Goal: Check status: Check status

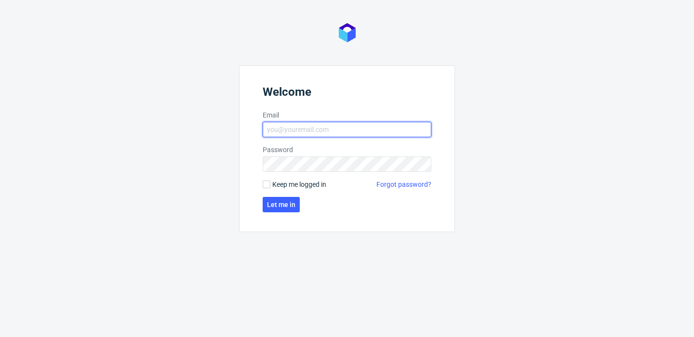
click at [360, 132] on input "Email" at bounding box center [347, 129] width 169 height 15
type input "[PERSON_NAME][EMAIL_ADDRESS][PERSON_NAME][DOMAIN_NAME]"
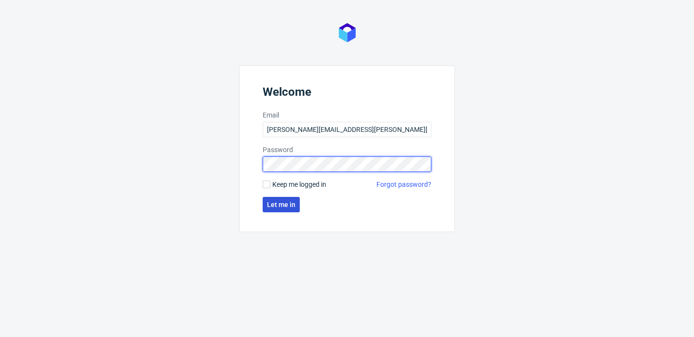
click at [293, 198] on button "Let me in" at bounding box center [281, 204] width 37 height 15
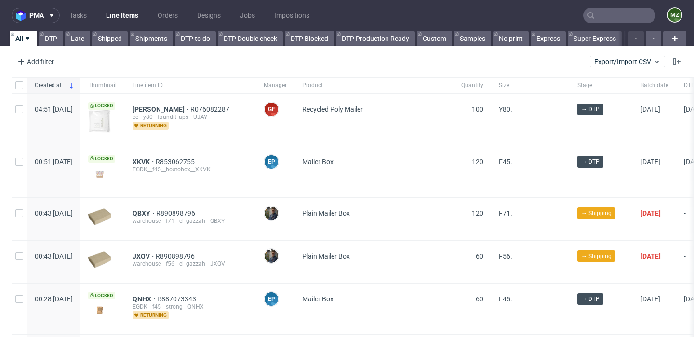
click at [606, 16] on input "text" at bounding box center [619, 15] width 72 height 15
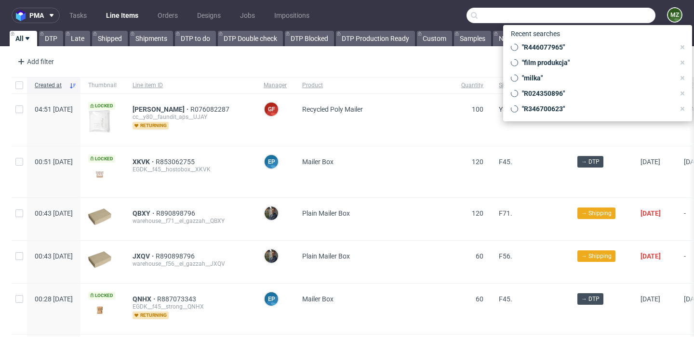
paste input "R379552864"
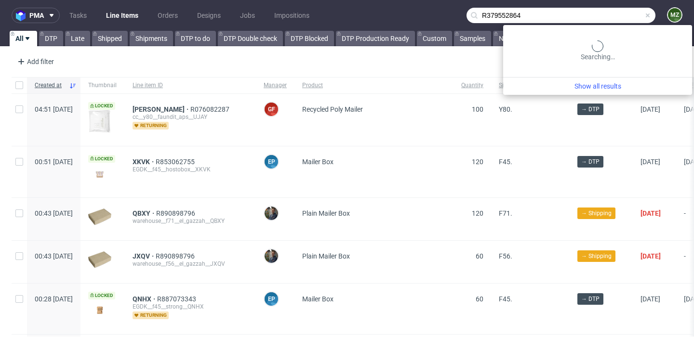
type input "R379552864"
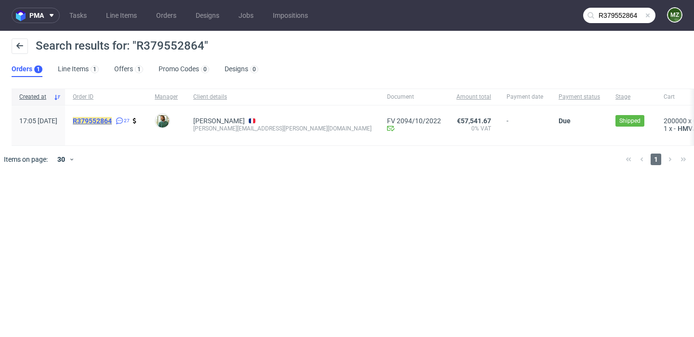
click at [112, 122] on mark "R379552864" at bounding box center [92, 121] width 39 height 8
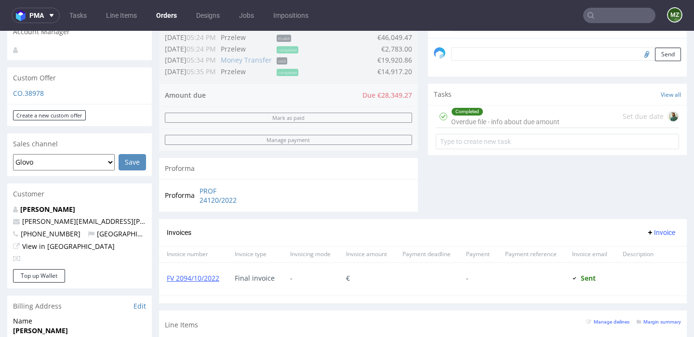
scroll to position [491, 0]
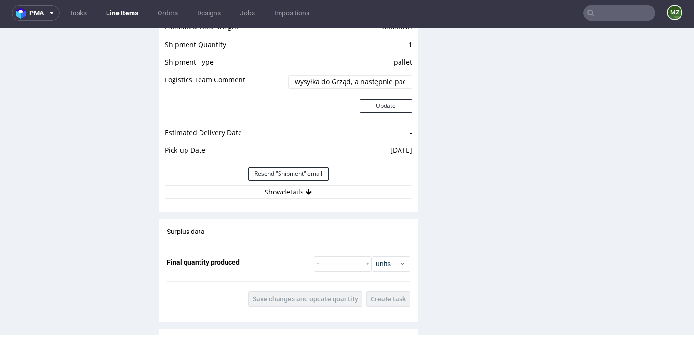
scroll to position [1379, 0]
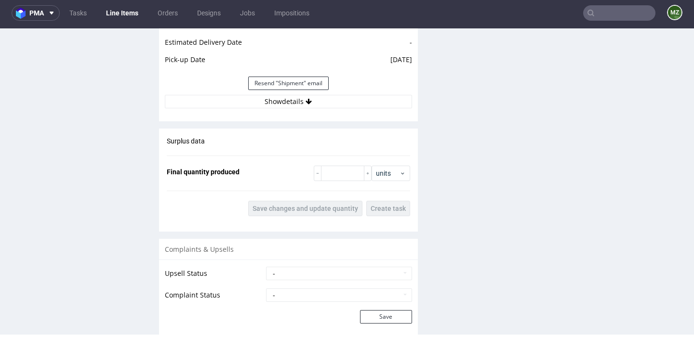
click at [613, 11] on input "text" at bounding box center [619, 12] width 72 height 15
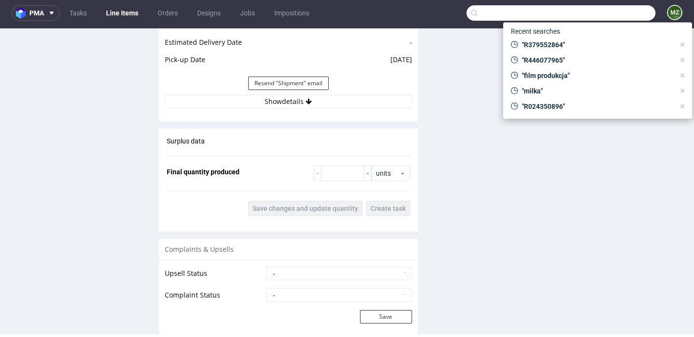
paste input "R513170421"
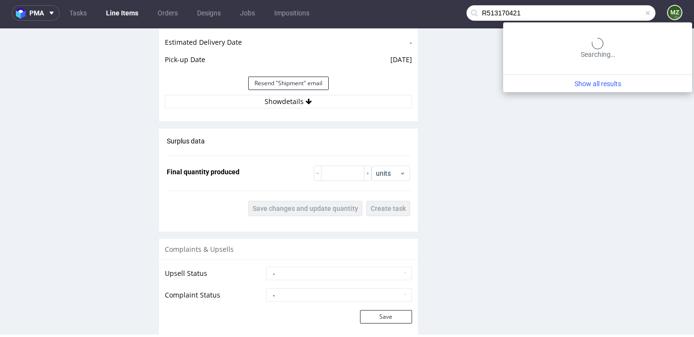
type input "R513170421"
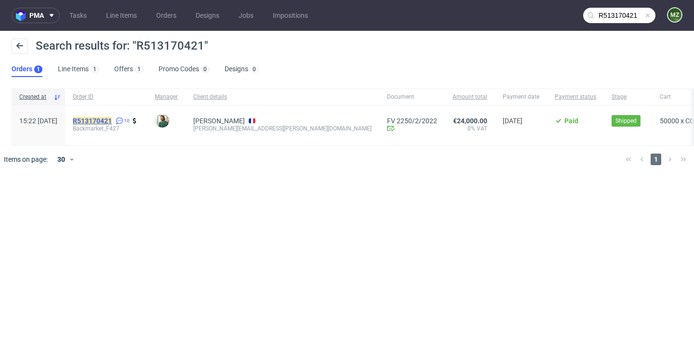
click at [112, 122] on mark "R513170421" at bounding box center [92, 121] width 39 height 8
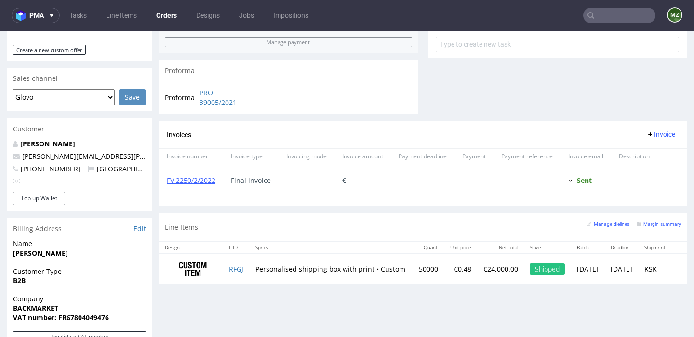
scroll to position [390, 0]
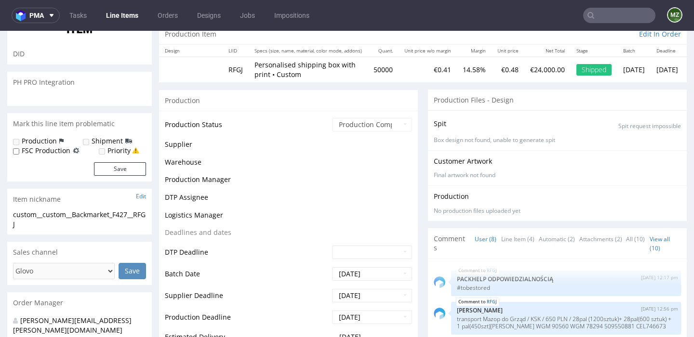
scroll to position [112, 0]
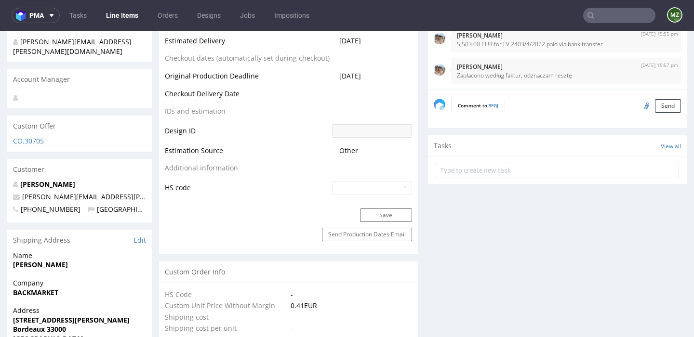
select select "done"
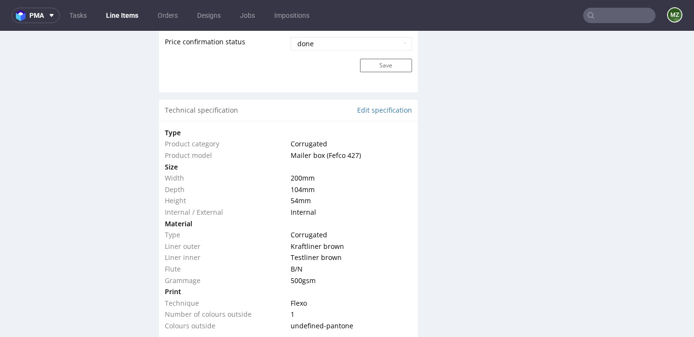
scroll to position [659, 0]
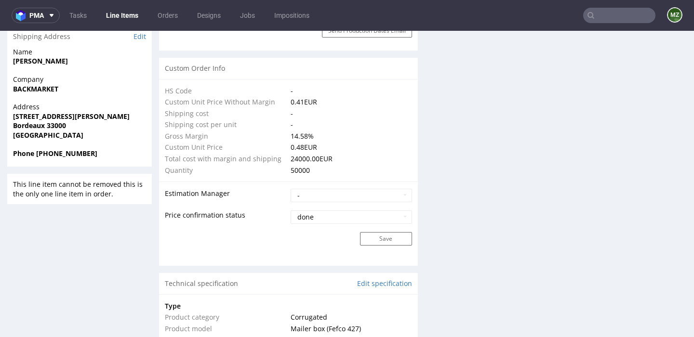
click at [615, 8] on input "text" at bounding box center [619, 15] width 72 height 15
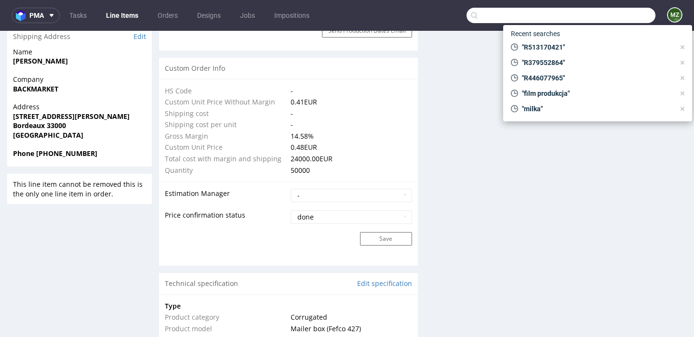
paste input "R675578562"
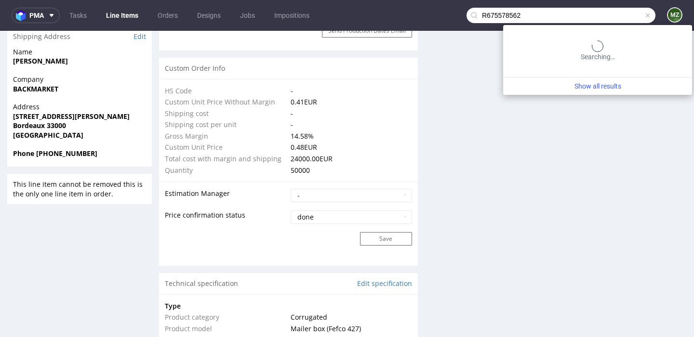
type input "R675578562"
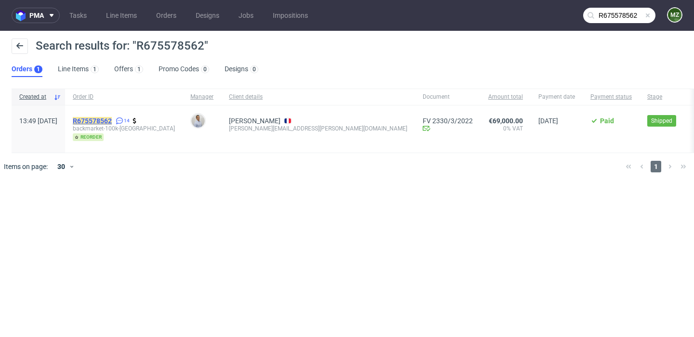
click at [112, 117] on mark "R675578562" at bounding box center [92, 121] width 39 height 8
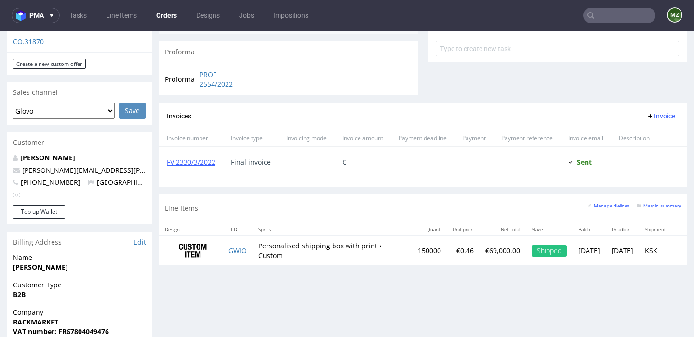
scroll to position [373, 0]
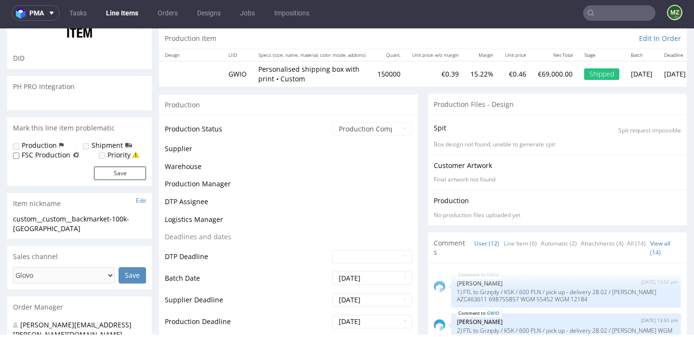
scroll to position [277, 0]
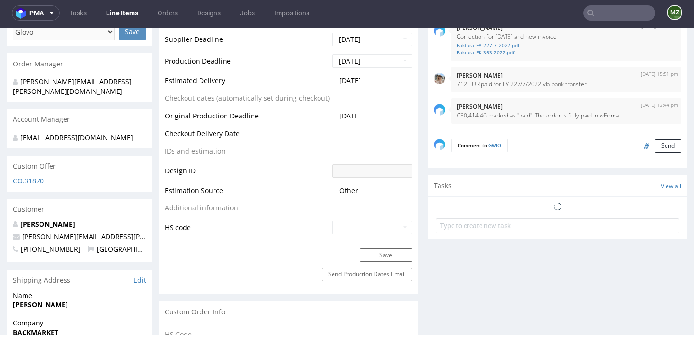
select select "done"
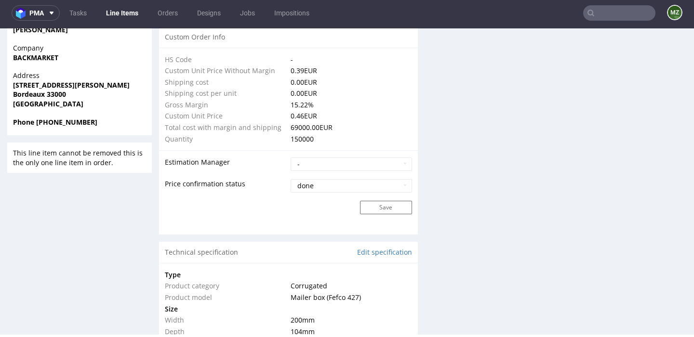
scroll to position [685, 0]
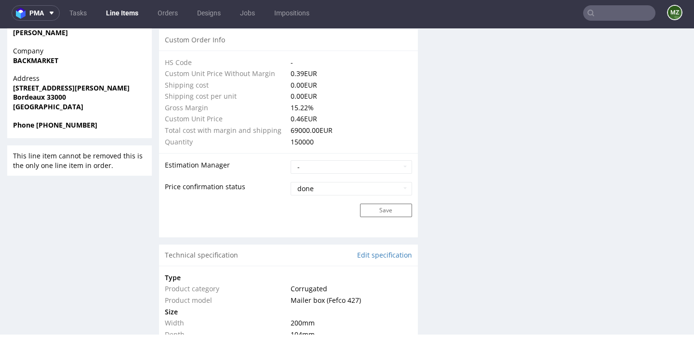
click at [595, 13] on input "text" at bounding box center [619, 12] width 72 height 15
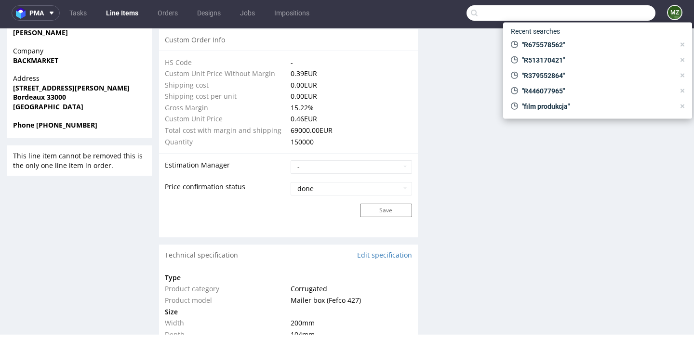
paste input "R847803133"
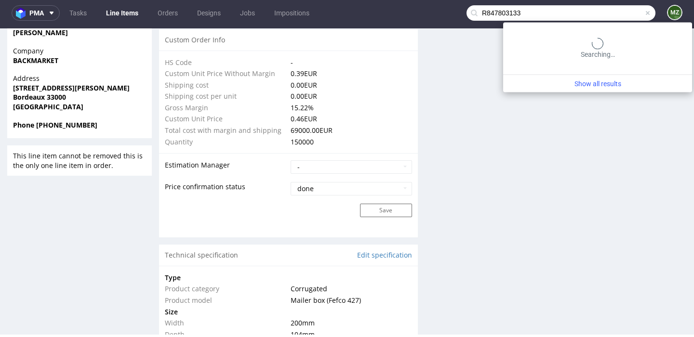
type input "R847803133"
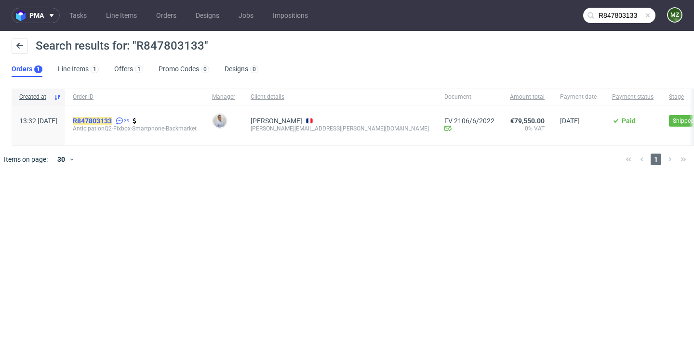
click at [112, 121] on mark "R847803133" at bounding box center [92, 121] width 39 height 8
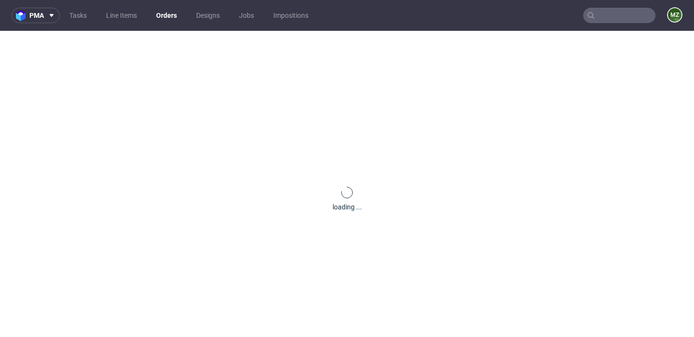
click at [318, 142] on div "loading ..." at bounding box center [347, 199] width 694 height 337
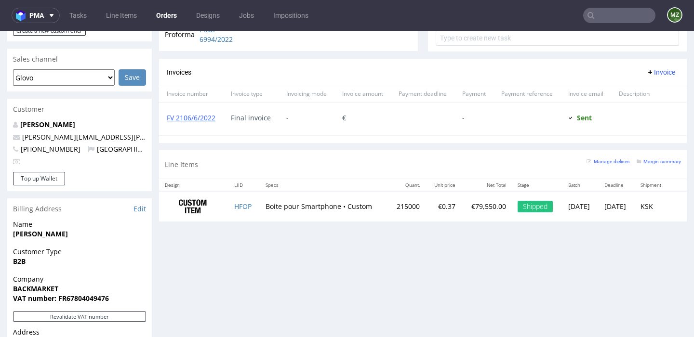
scroll to position [407, 0]
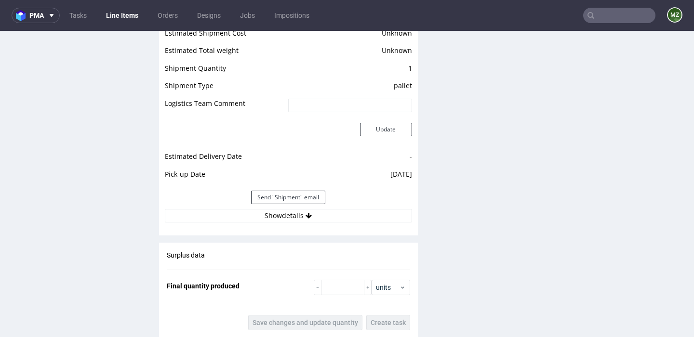
scroll to position [1369, 0]
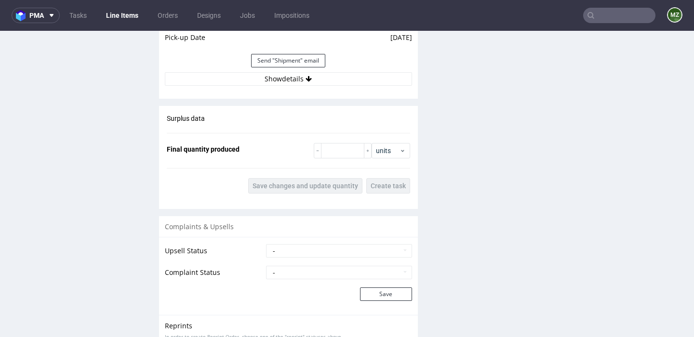
click at [603, 11] on input "text" at bounding box center [619, 15] width 72 height 15
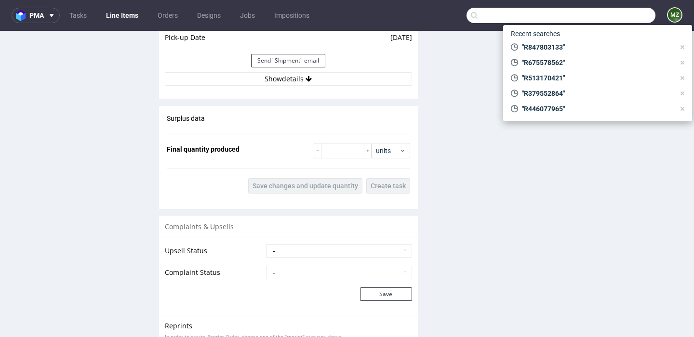
paste input "R203103219"
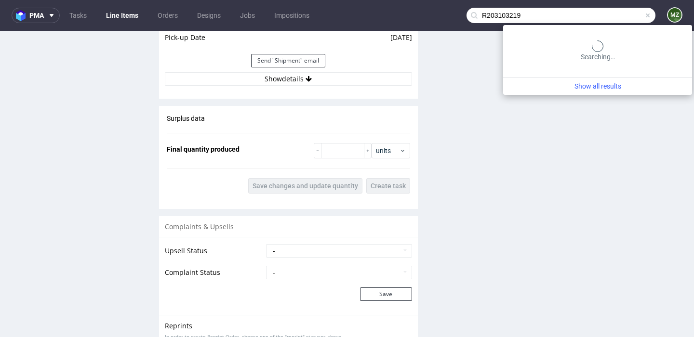
type input "R203103219"
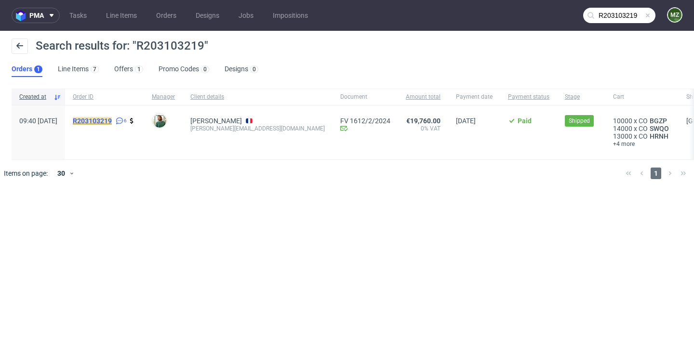
click at [112, 123] on mark "R203103219" at bounding box center [92, 121] width 39 height 8
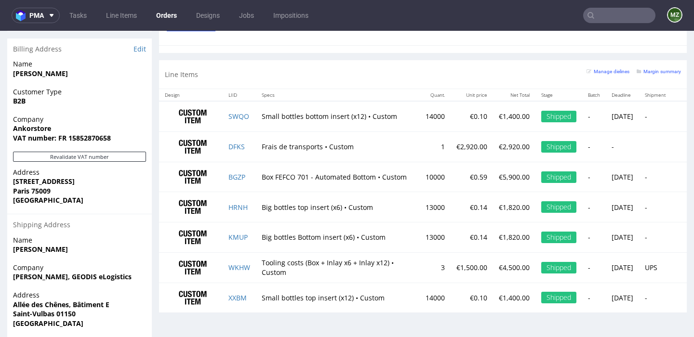
scroll to position [561, 0]
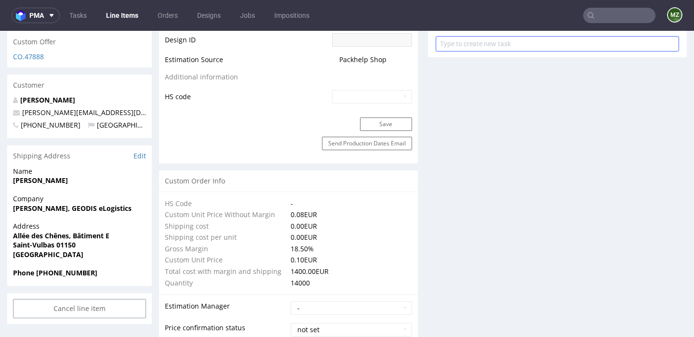
scroll to position [547, 0]
click at [607, 15] on input "text" at bounding box center [619, 15] width 72 height 15
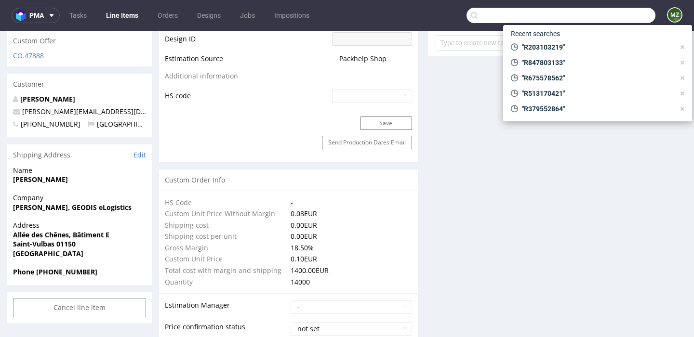
paste input "R839288845"
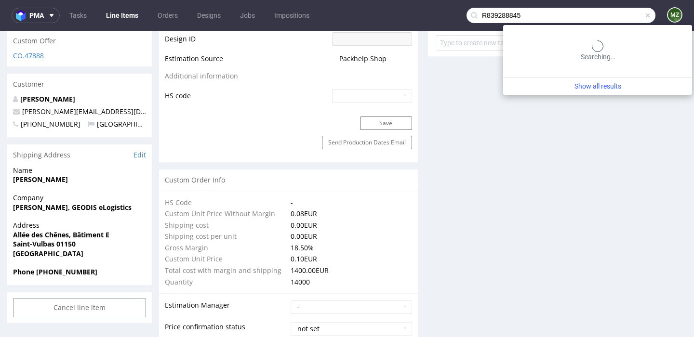
type input "R839288845"
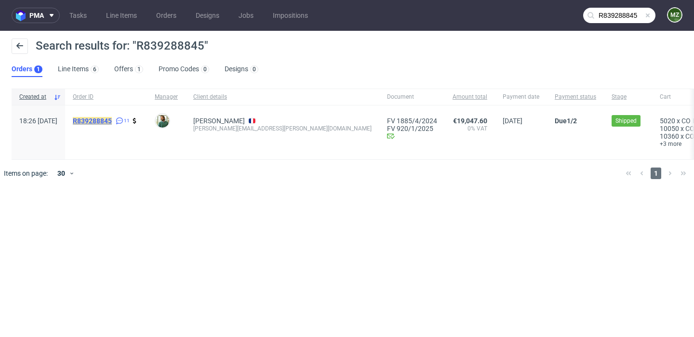
click at [112, 121] on mark "R839288845" at bounding box center [92, 121] width 39 height 8
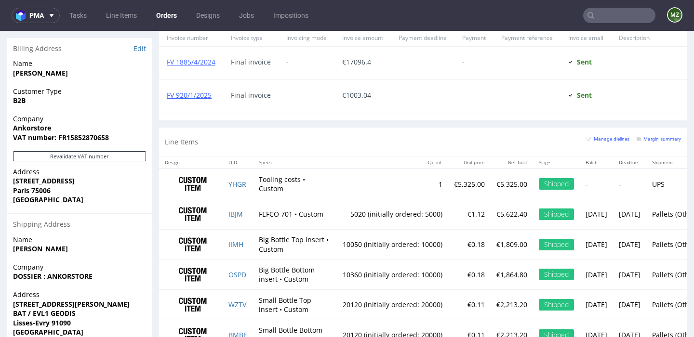
scroll to position [303, 0]
click at [604, 24] on nav "pma Tasks Line Items Orders Designs Jobs Impositions MZ" at bounding box center [347, 15] width 694 height 31
click at [604, 23] on input "text" at bounding box center [619, 15] width 72 height 15
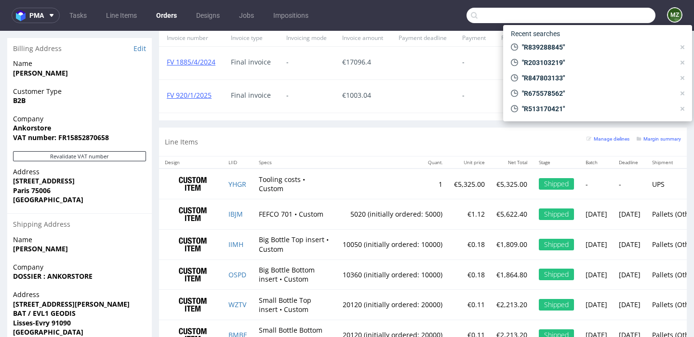
paste input "R738909729"
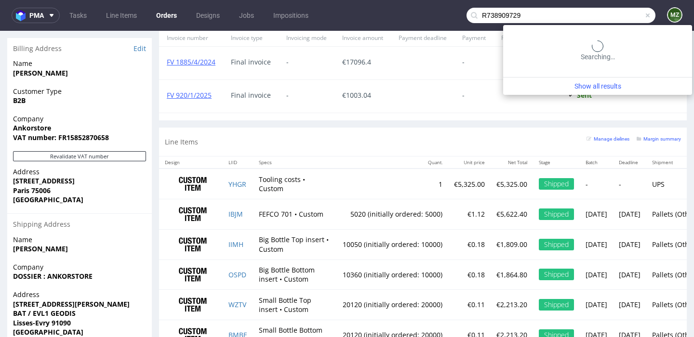
type input "R738909729"
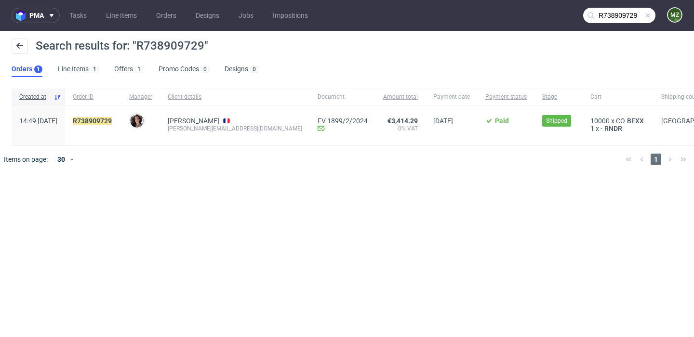
click at [121, 116] on div "R738909729" at bounding box center [93, 126] width 56 height 40
click at [112, 118] on mark "R738909729" at bounding box center [92, 121] width 39 height 8
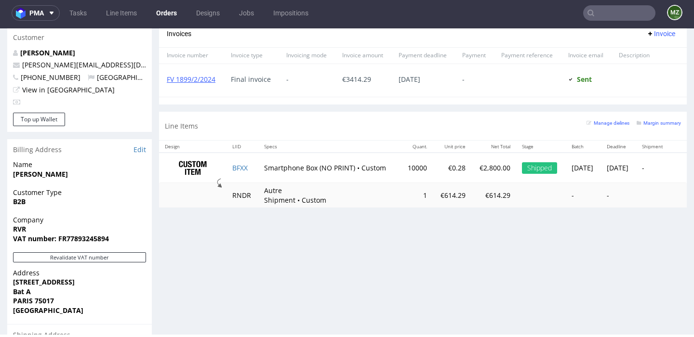
scroll to position [449, 0]
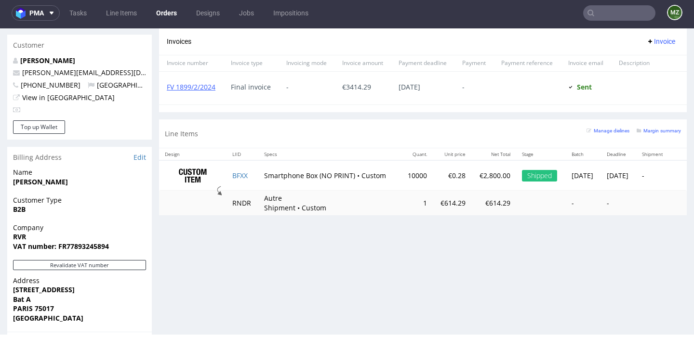
click at [271, 161] on td "Smartphone Box (NO PRINT) • Custom" at bounding box center [328, 175] width 141 height 30
click at [247, 173] on td "BFXX" at bounding box center [243, 175] width 32 height 30
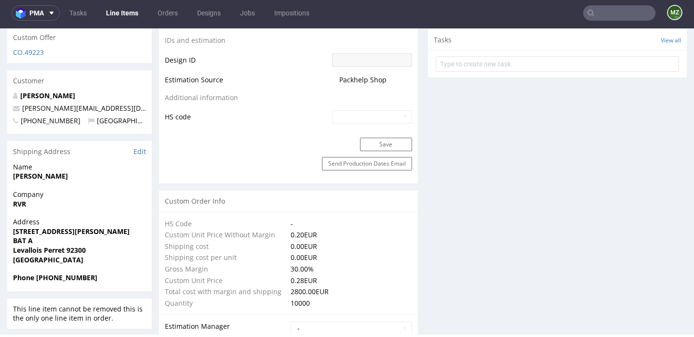
scroll to position [632, 0]
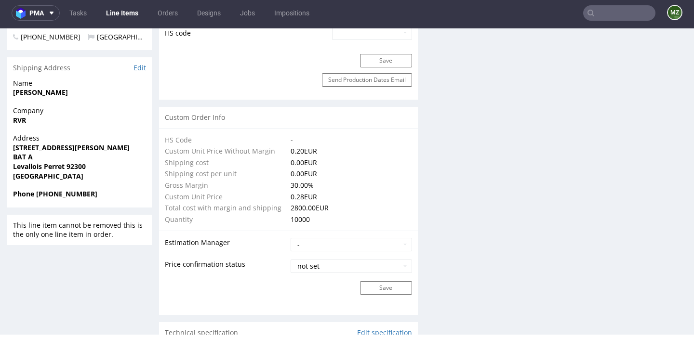
click at [601, 15] on input "text" at bounding box center [619, 12] width 72 height 15
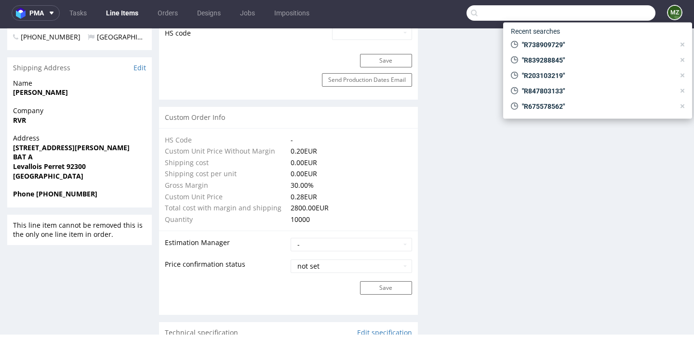
paste input "R839288845"
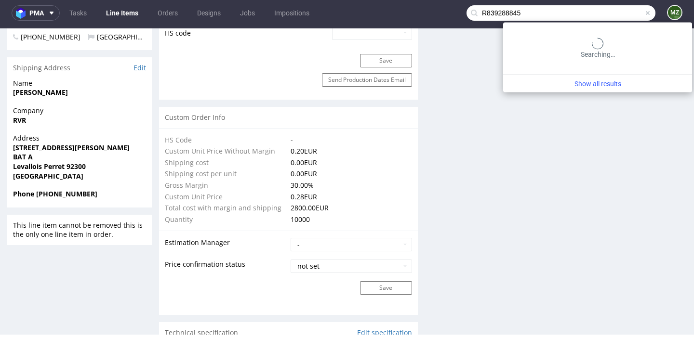
type input "R839288845"
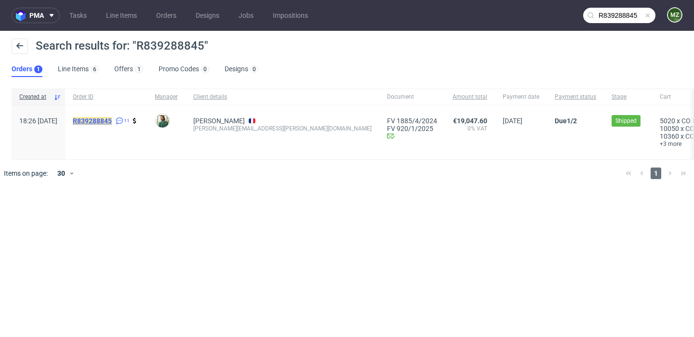
click at [112, 121] on mark "R839288845" at bounding box center [92, 121] width 39 height 8
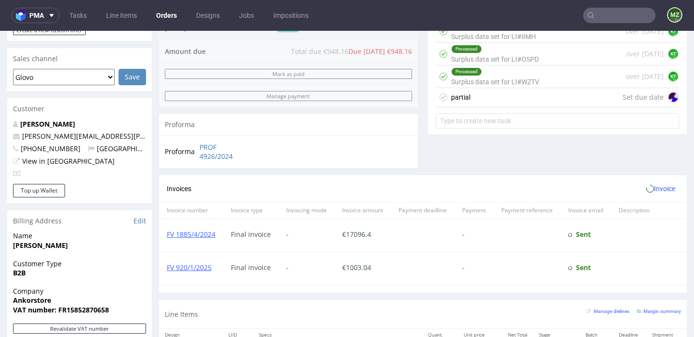
scroll to position [592, 0]
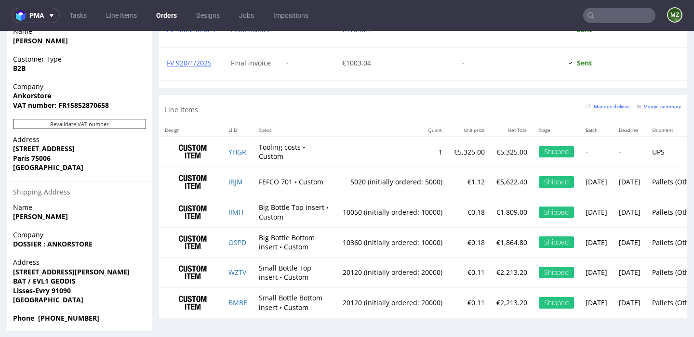
click at [609, 22] on input "text" at bounding box center [619, 15] width 72 height 15
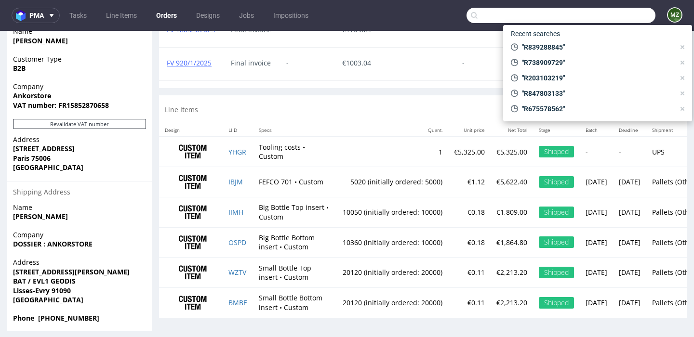
paste input "R282786874"
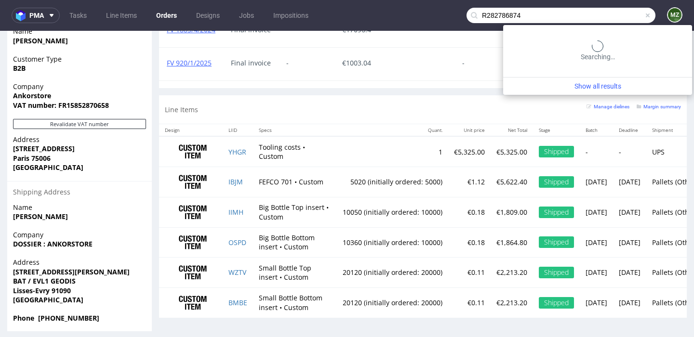
type input "R282786874"
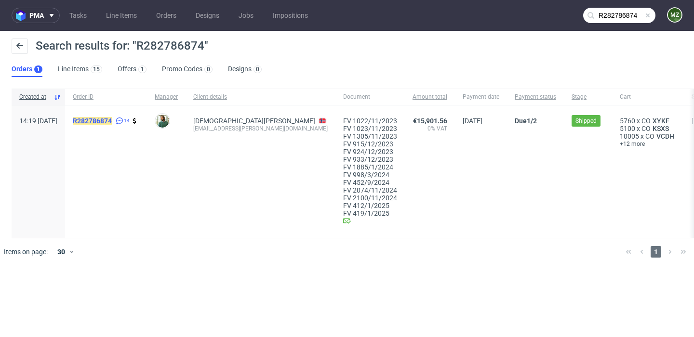
click at [112, 119] on mark "R282786874" at bounding box center [92, 121] width 39 height 8
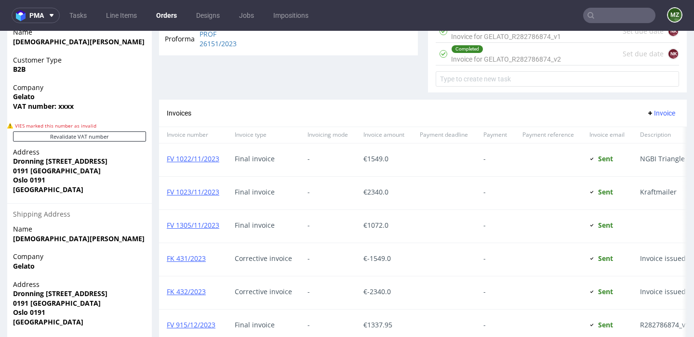
scroll to position [409, 0]
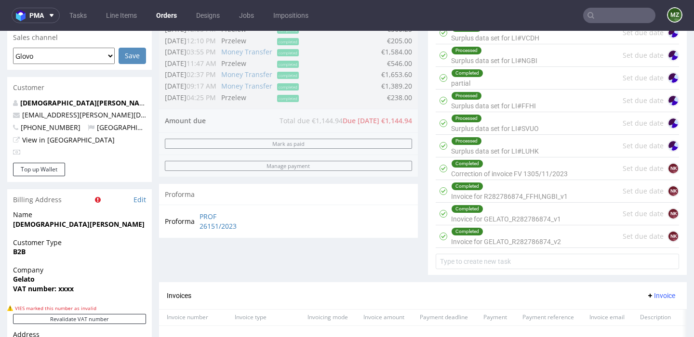
click at [610, 11] on input "text" at bounding box center [619, 15] width 72 height 15
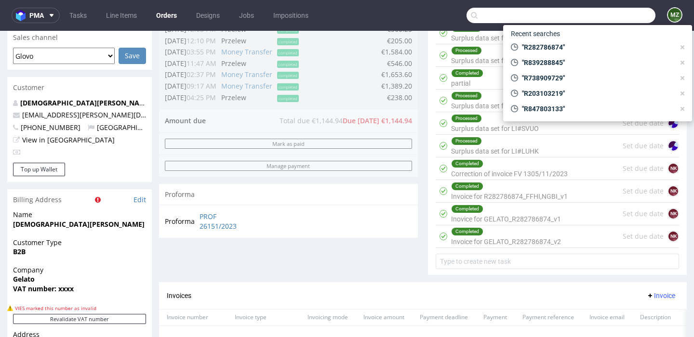
paste input "R282786874"
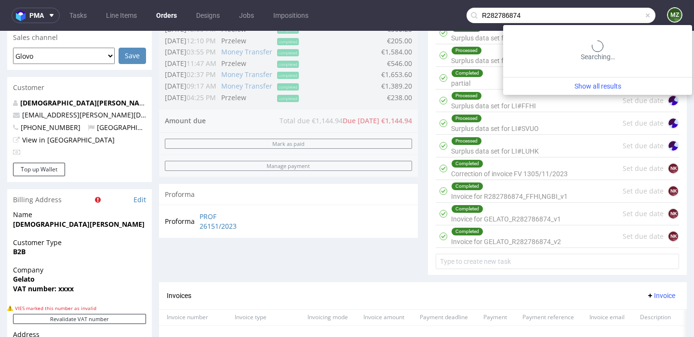
type input "R28278687"
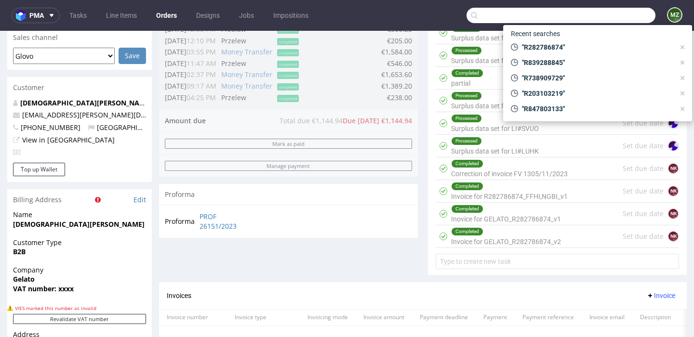
paste input "R282786874"
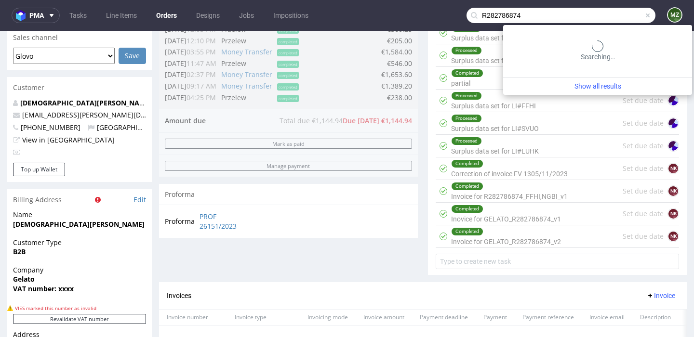
type input "R282786874"
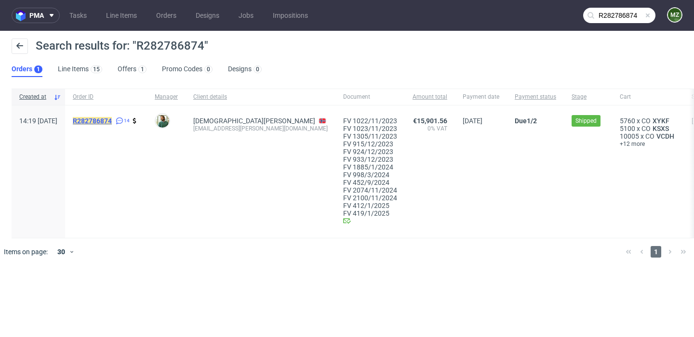
click at [112, 119] on mark "R282786874" at bounding box center [92, 121] width 39 height 8
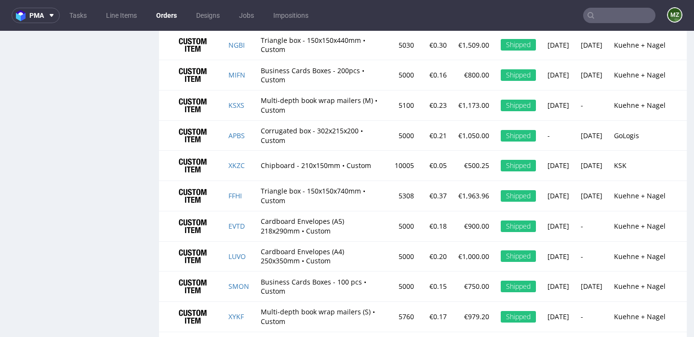
scroll to position [1400, 0]
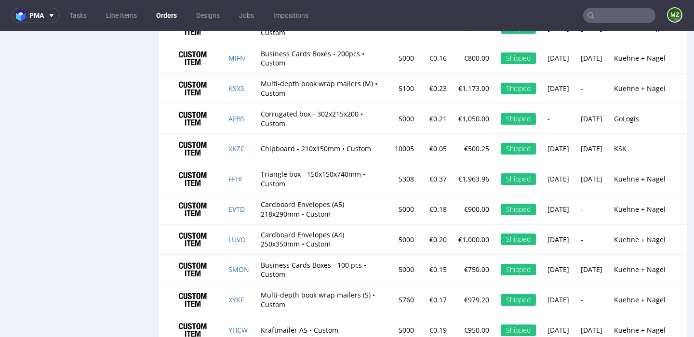
click at [233, 191] on td "FFHI" at bounding box center [239, 179] width 32 height 30
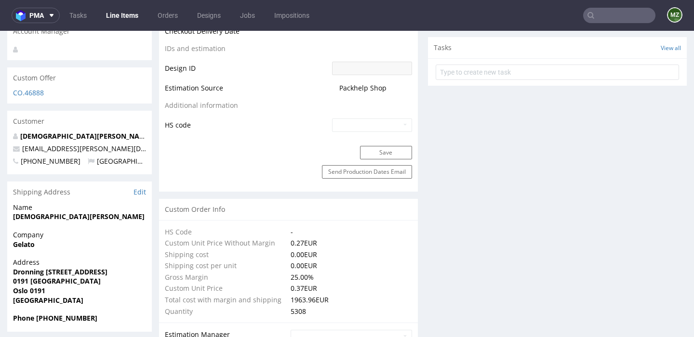
scroll to position [579, 0]
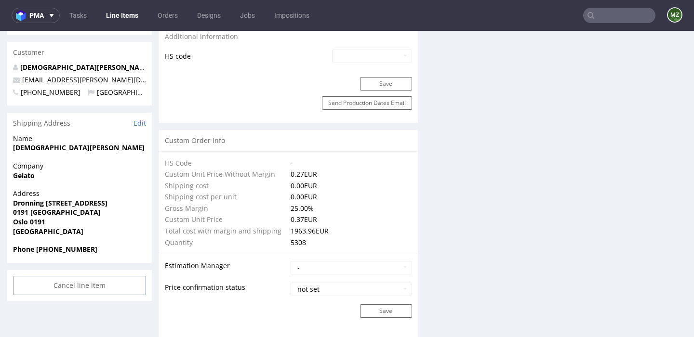
click at [592, 16] on input "text" at bounding box center [619, 15] width 72 height 15
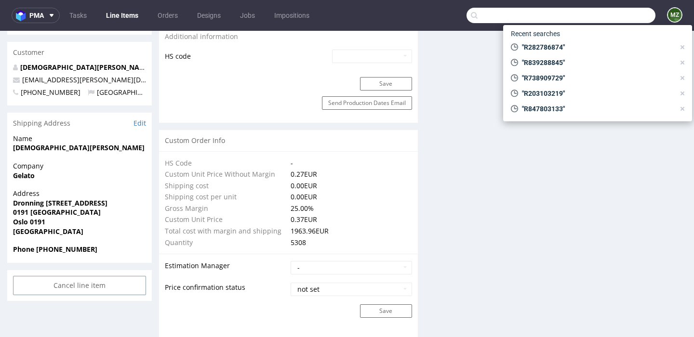
paste input "R282786874"
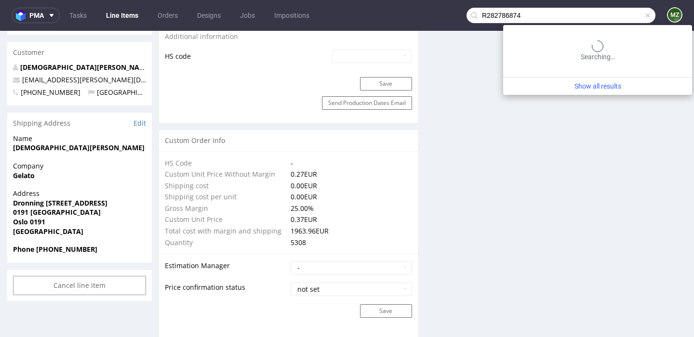
type input "R282786874"
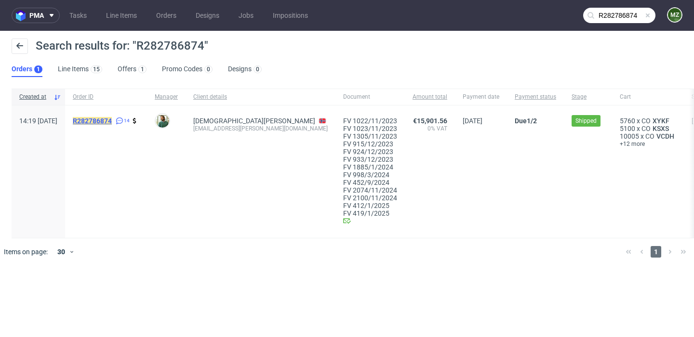
click at [109, 117] on mark "R282786874" at bounding box center [92, 121] width 39 height 8
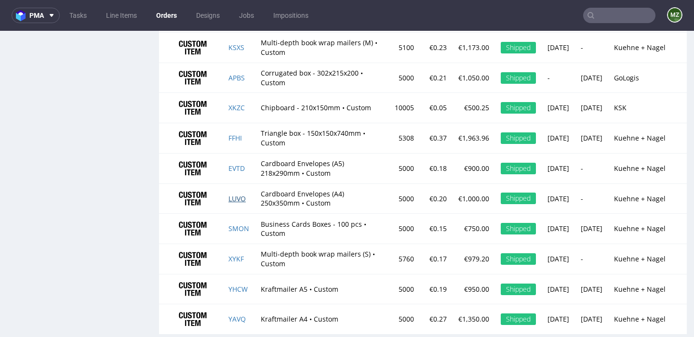
scroll to position [1443, 0]
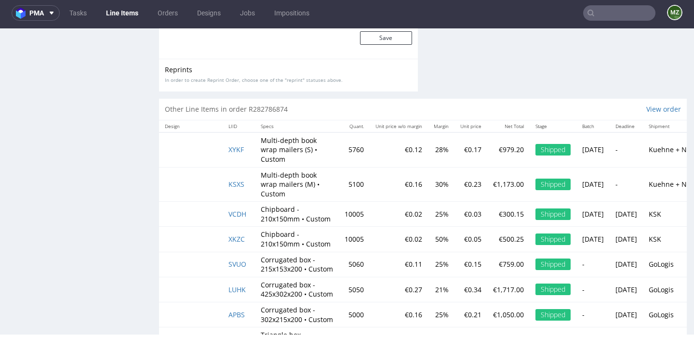
scroll to position [1711, 0]
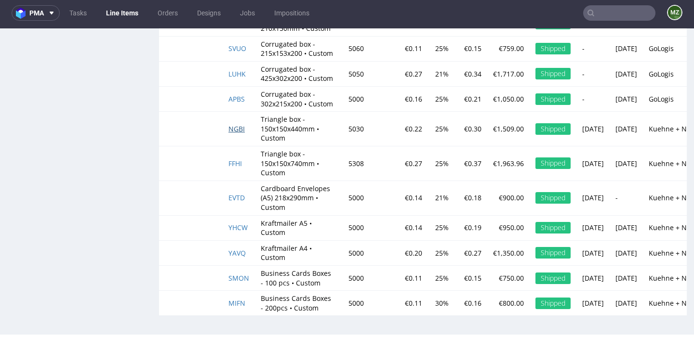
click at [238, 129] on span "NGBI" at bounding box center [236, 128] width 16 height 9
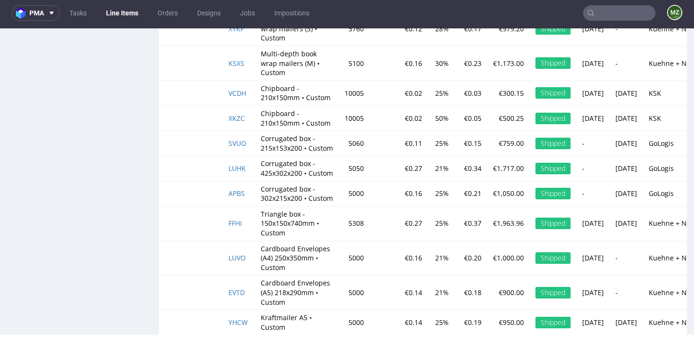
scroll to position [1848, 0]
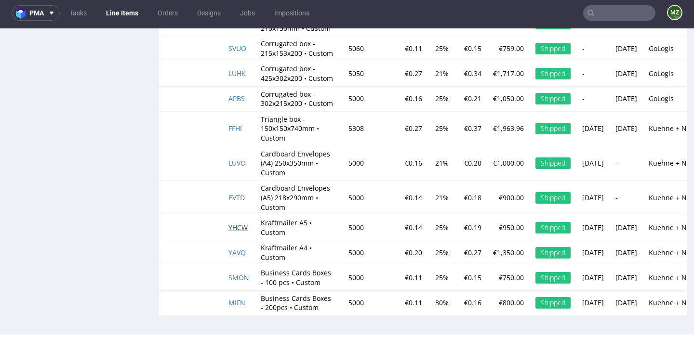
click at [243, 227] on span "YHCW" at bounding box center [237, 227] width 19 height 9
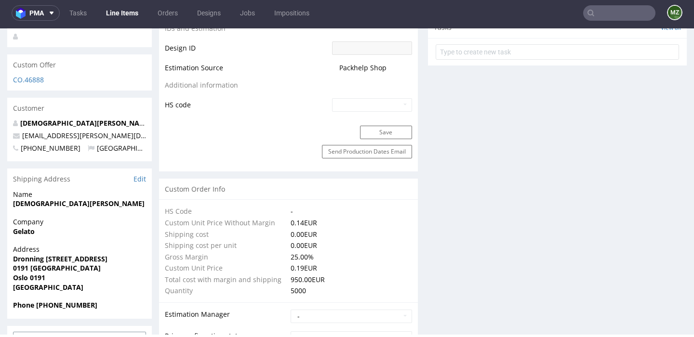
scroll to position [576, 0]
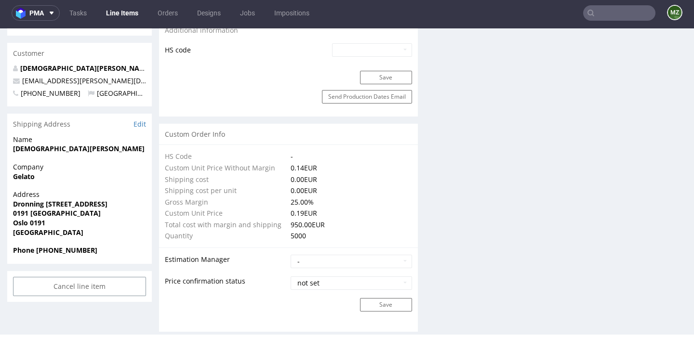
click at [600, 13] on input "text" at bounding box center [619, 12] width 72 height 15
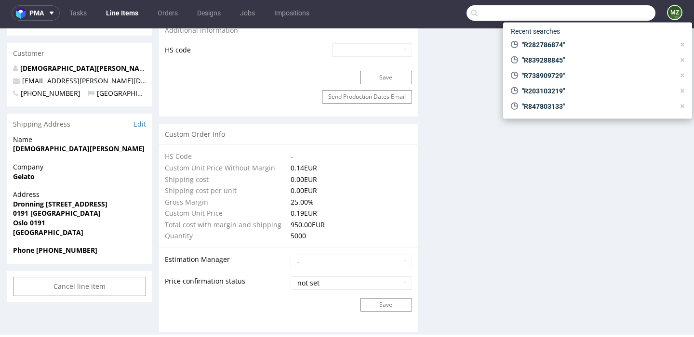
paste input "R713293416"
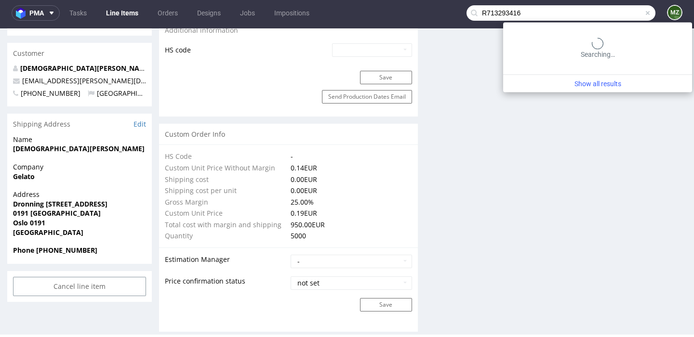
type input "R713293416"
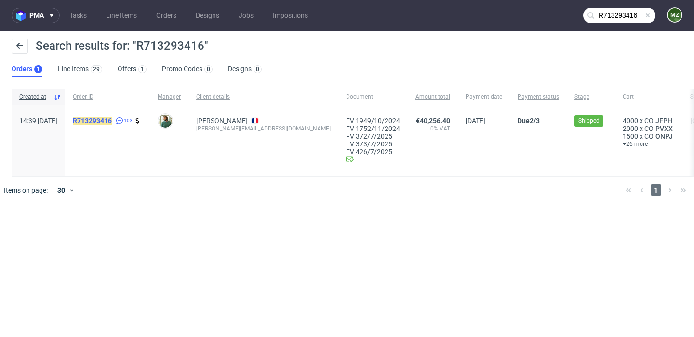
click at [112, 121] on mark "R713293416" at bounding box center [92, 121] width 39 height 8
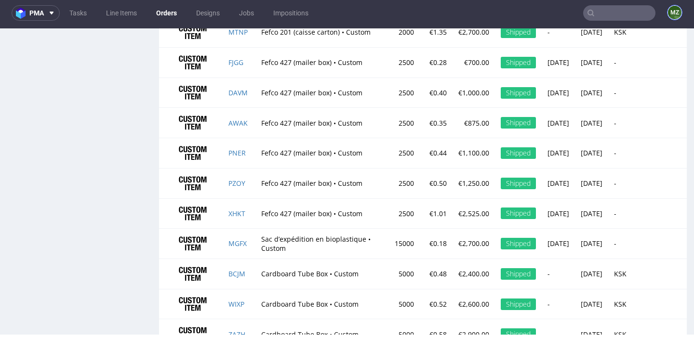
scroll to position [1258, 0]
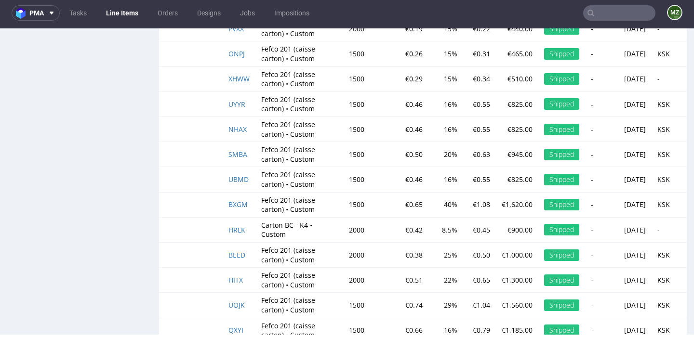
scroll to position [1868, 0]
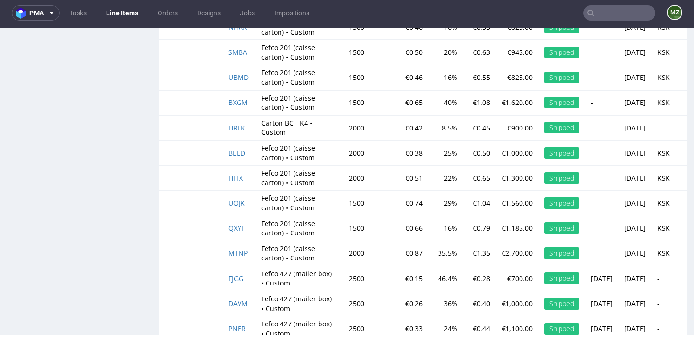
click at [233, 148] on td "BEED" at bounding box center [239, 152] width 33 height 25
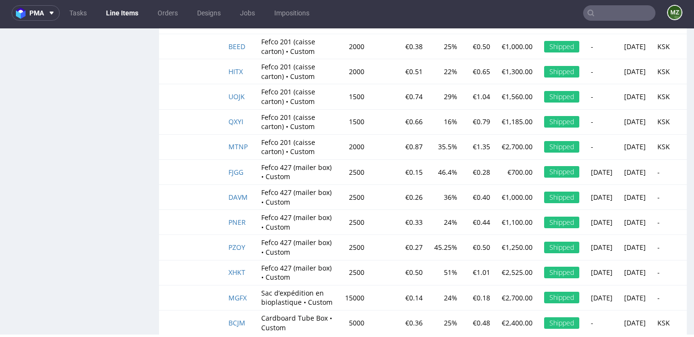
scroll to position [2011, 0]
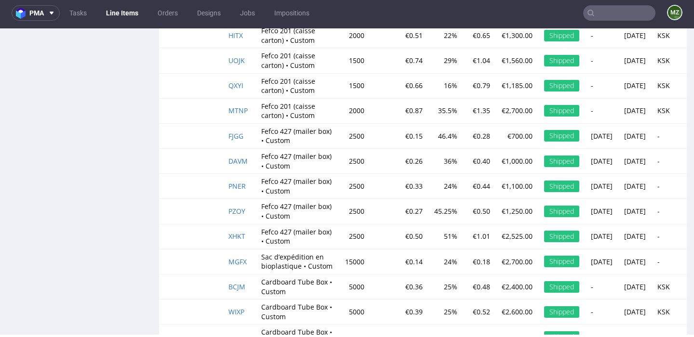
click at [614, 7] on input "text" at bounding box center [619, 12] width 72 height 15
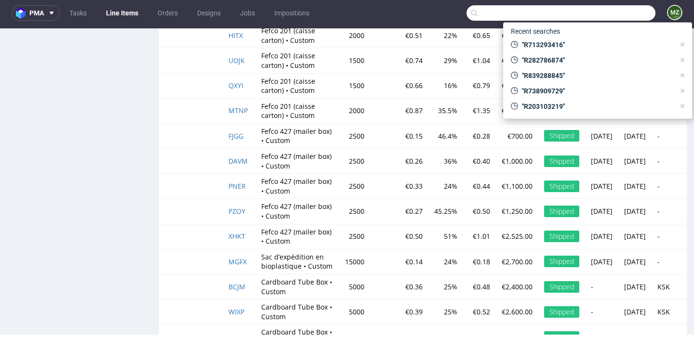
paste input "R203103219"
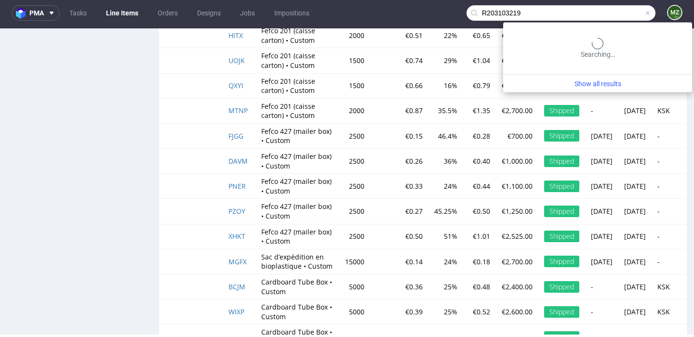
type input "R203103219"
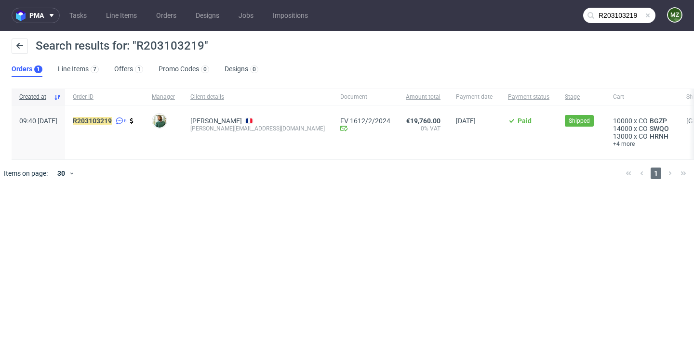
click at [116, 126] on span "R203103219 6" at bounding box center [105, 132] width 64 height 31
click at [112, 119] on mark "R203103219" at bounding box center [92, 121] width 39 height 8
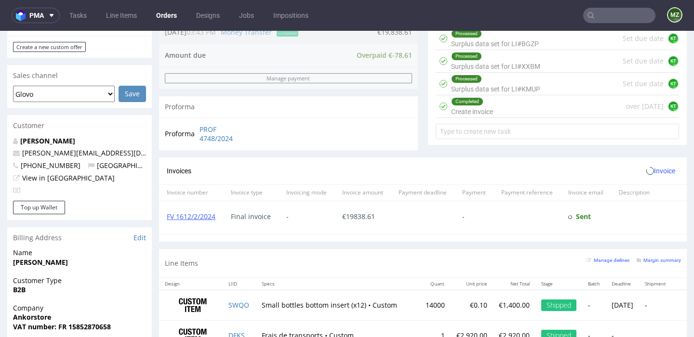
scroll to position [580, 0]
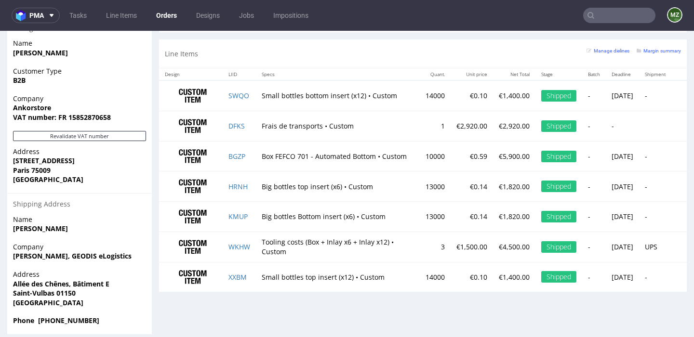
click at [205, 147] on td at bounding box center [191, 156] width 64 height 30
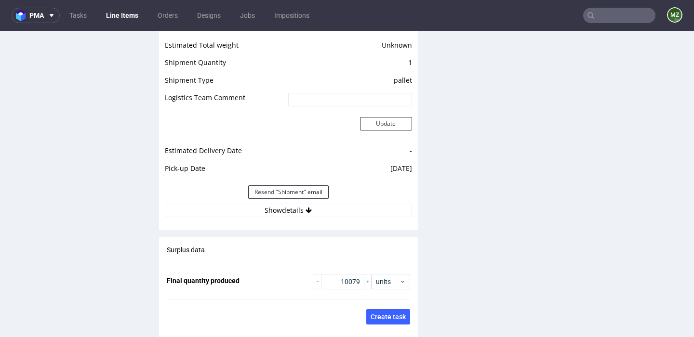
scroll to position [1640, 0]
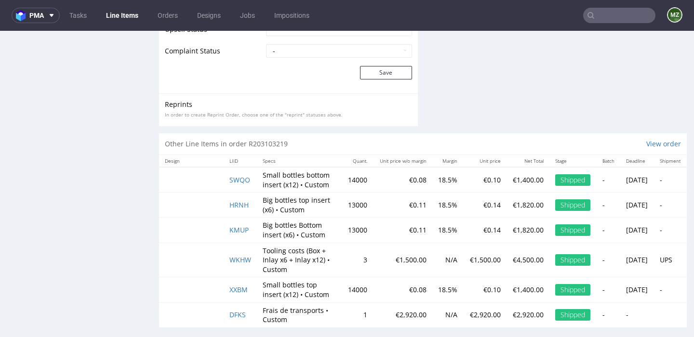
click at [611, 27] on nav "pma Tasks Line Items Orders Designs Jobs Impositions MZ" at bounding box center [347, 15] width 694 height 31
click at [608, 15] on input "text" at bounding box center [619, 15] width 72 height 15
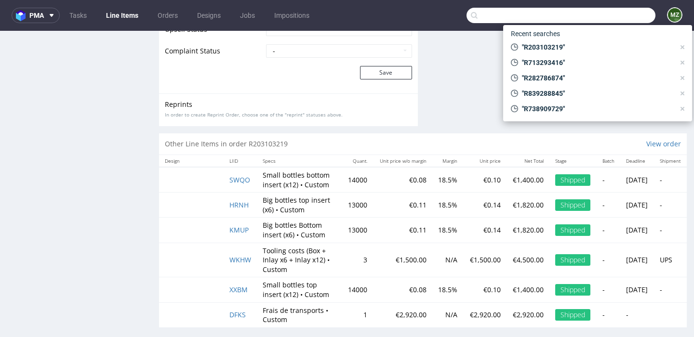
paste input "R477261948"
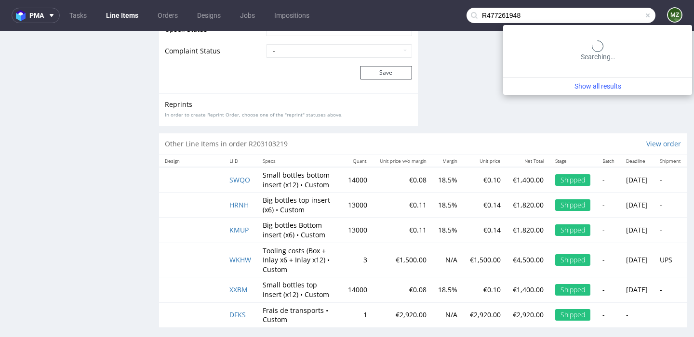
type input "R477261948"
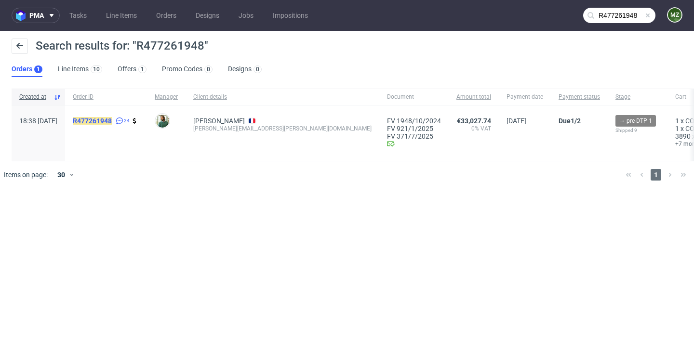
click at [111, 120] on mark "R477261948" at bounding box center [92, 121] width 39 height 8
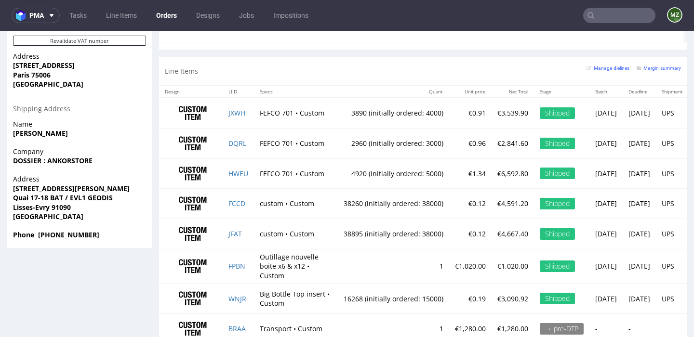
scroll to position [762, 0]
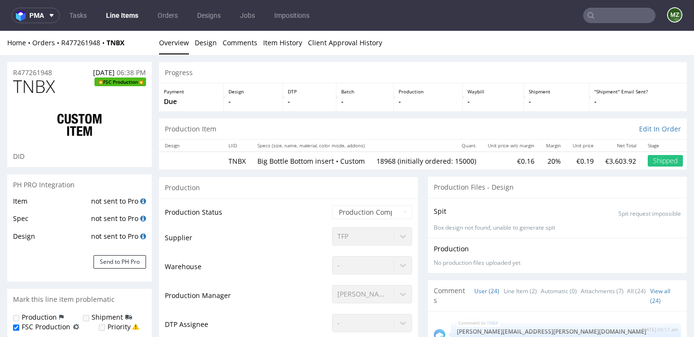
scroll to position [746, 0]
type input "15729"
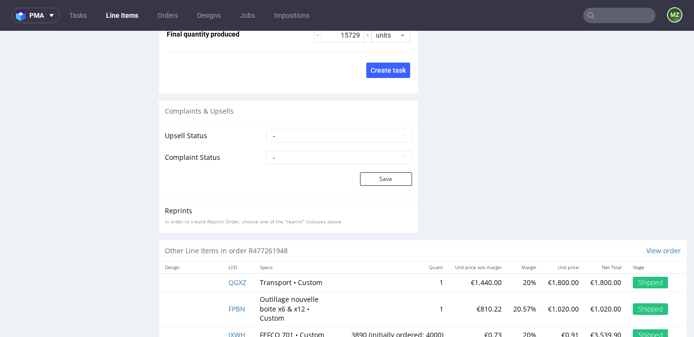
scroll to position [1603, 0]
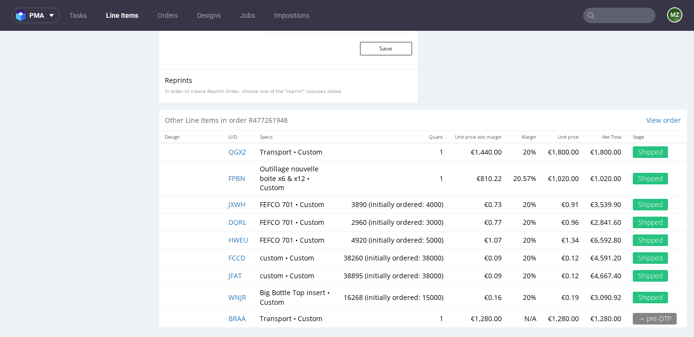
click at [602, 18] on input "text" at bounding box center [619, 15] width 72 height 15
paste input "R839288845"
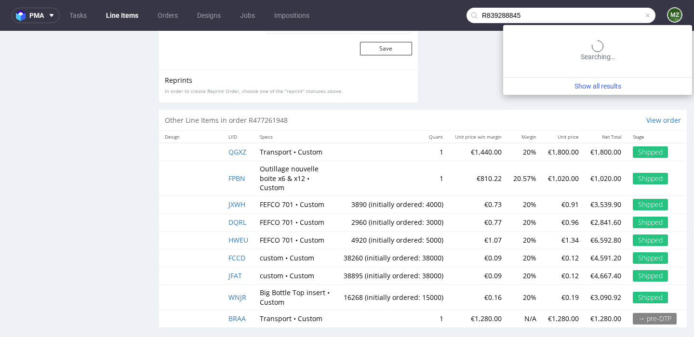
type input "R839288845"
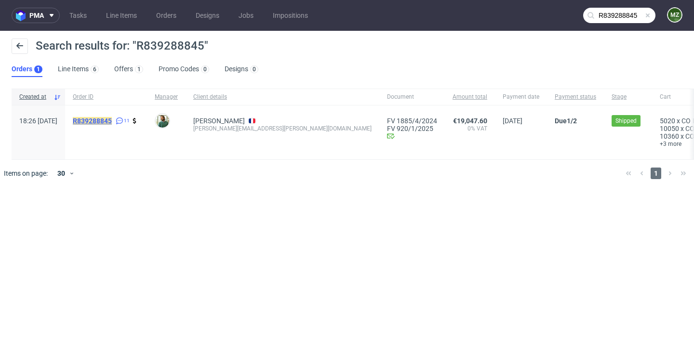
click at [112, 122] on mark "R839288845" at bounding box center [92, 121] width 39 height 8
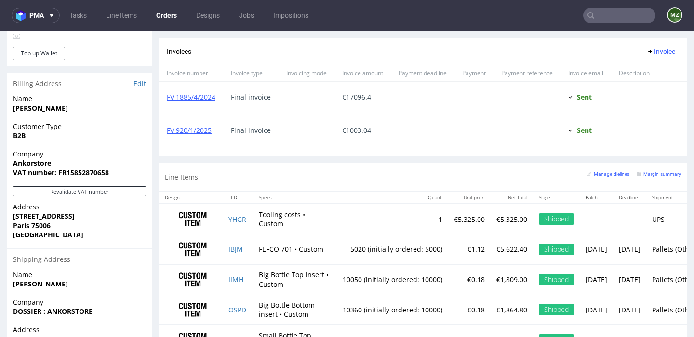
scroll to position [533, 0]
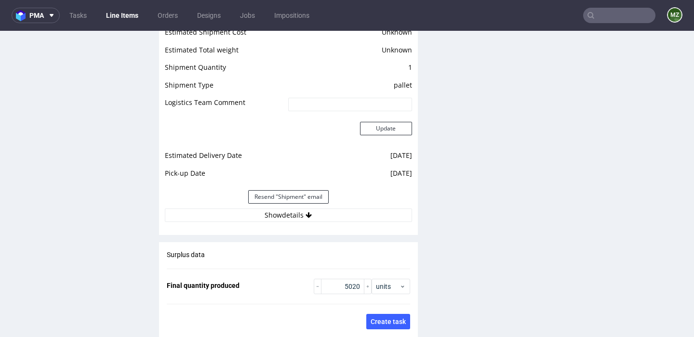
scroll to position [1605, 0]
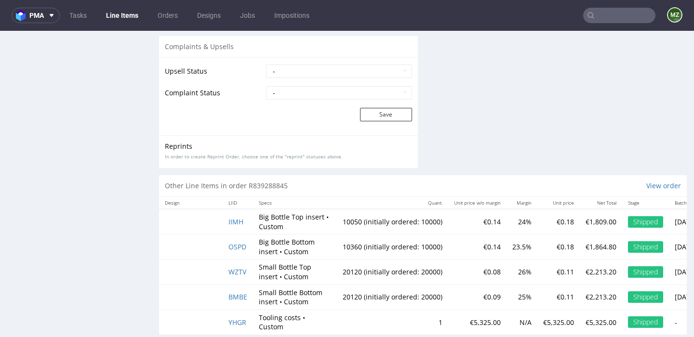
click at [278, 223] on td "Big Bottle Top insert • Custom" at bounding box center [295, 222] width 84 height 26
click at [602, 15] on input "text" at bounding box center [619, 15] width 72 height 15
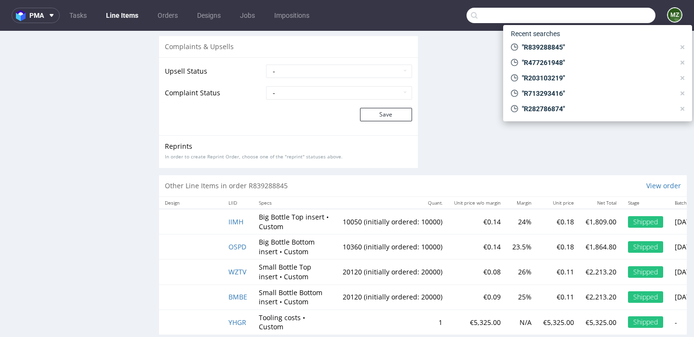
paste input "R203103219"
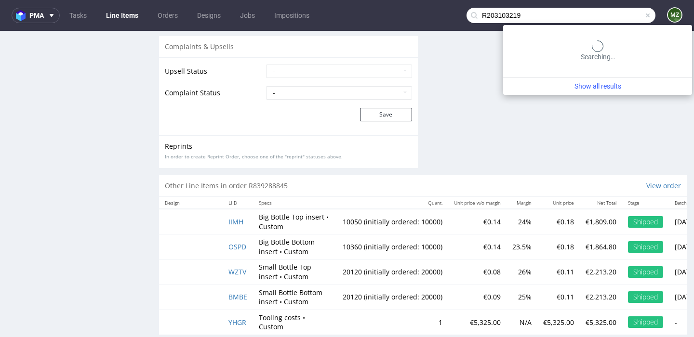
type input "R203103219"
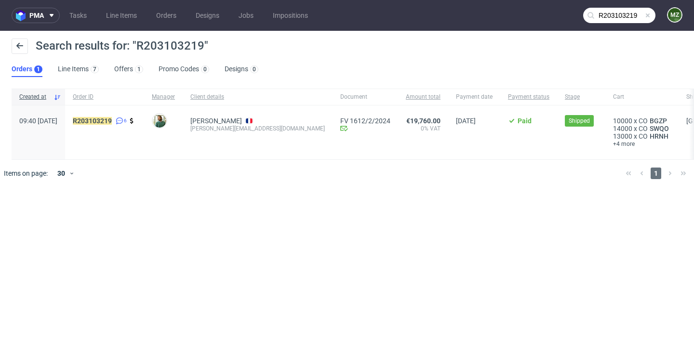
click at [118, 125] on span "R203103219 6" at bounding box center [105, 132] width 64 height 31
click at [112, 122] on mark "R203103219" at bounding box center [92, 121] width 39 height 8
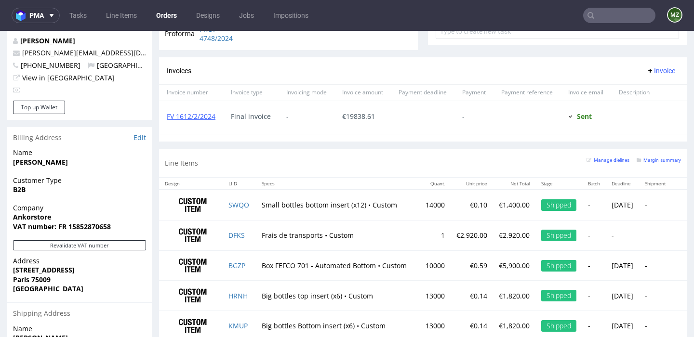
scroll to position [580, 0]
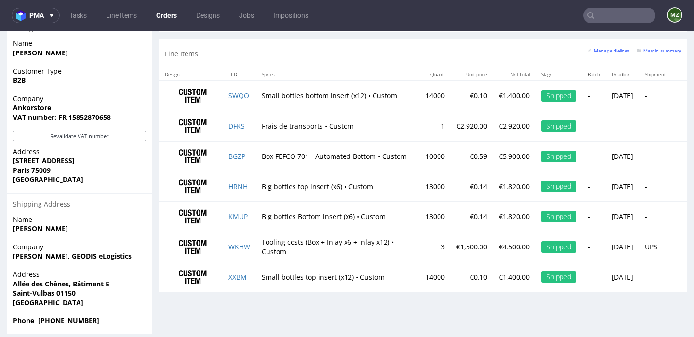
click at [245, 277] on td "XXBM" at bounding box center [239, 277] width 33 height 30
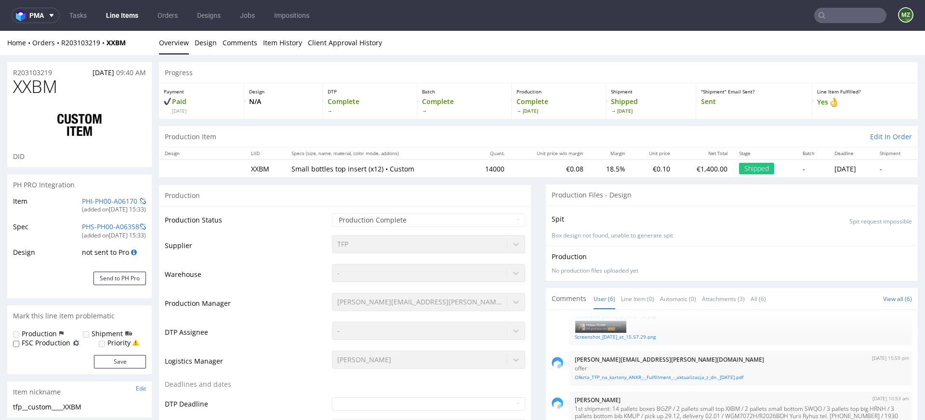
scroll to position [127, 0]
